Goal: Check status: Check status

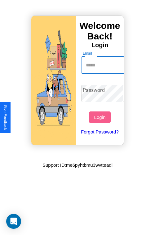
click at [103, 65] on input "Email" at bounding box center [102, 64] width 43 height 17
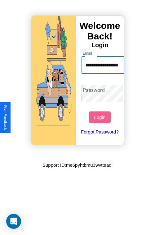
scroll to position [0, 25]
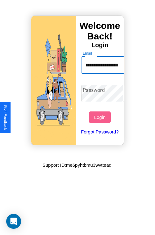
type input "**********"
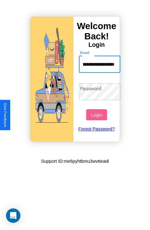
scroll to position [0, 0]
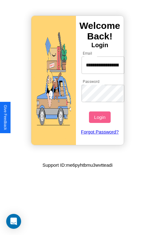
click at [100, 117] on button "Login" at bounding box center [99, 116] width 21 height 11
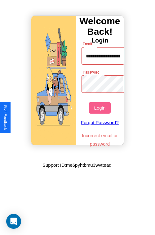
click at [100, 107] on button "Login" at bounding box center [99, 107] width 21 height 11
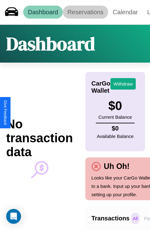
click at [85, 12] on link "Reservations" at bounding box center [86, 12] width 46 height 13
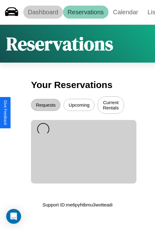
click at [43, 12] on link "Dashboard" at bounding box center [43, 12] width 40 height 13
